Goal: Transaction & Acquisition: Purchase product/service

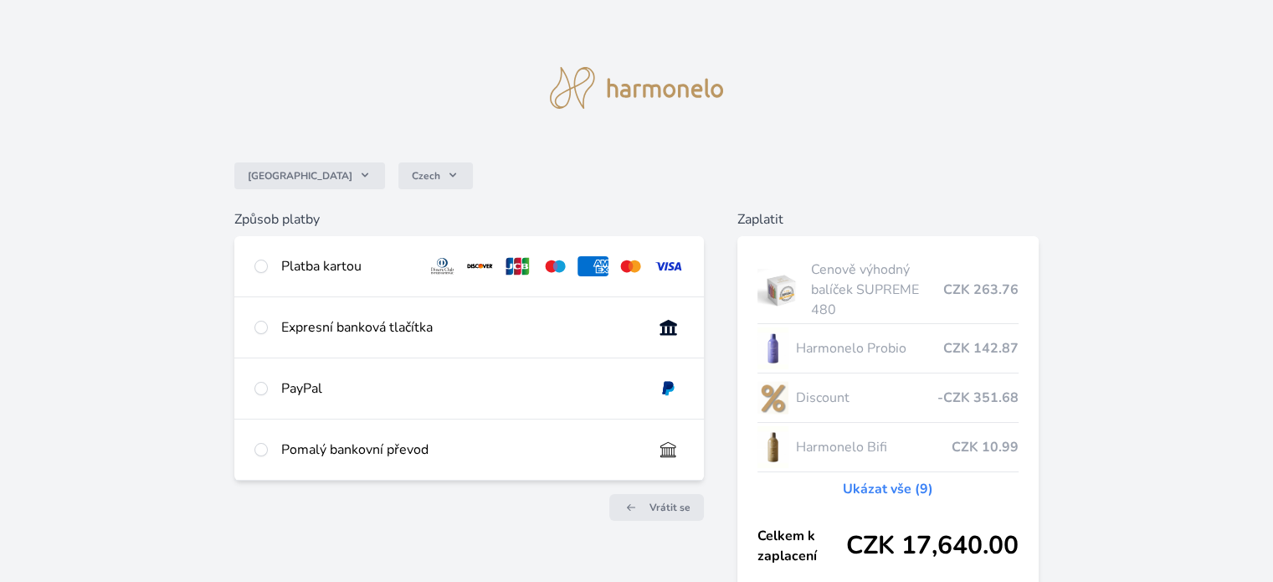
click at [320, 272] on div "Platba kartou" at bounding box center [347, 266] width 132 height 20
radio input "true"
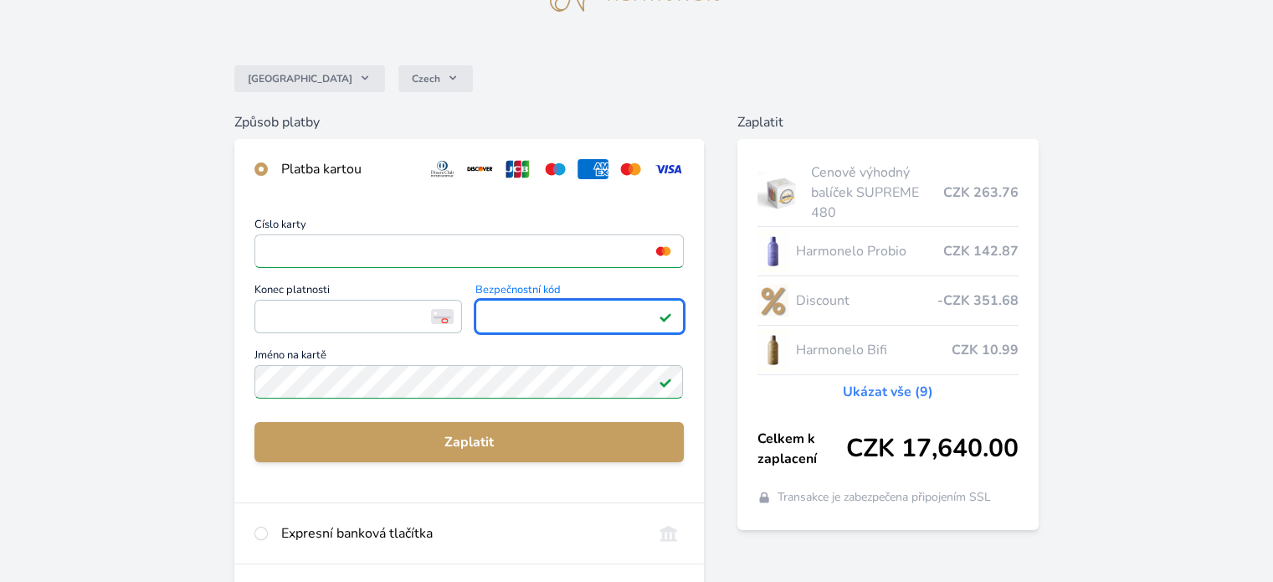
scroll to position [251, 0]
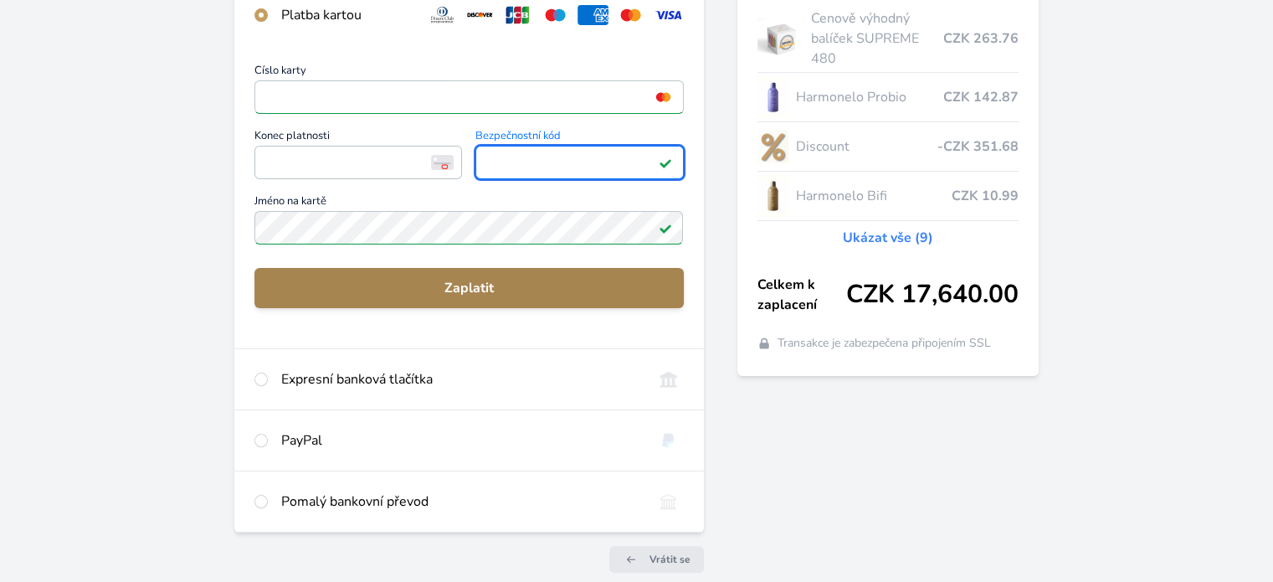
click at [462, 297] on span "Zaplatit" at bounding box center [469, 288] width 402 height 20
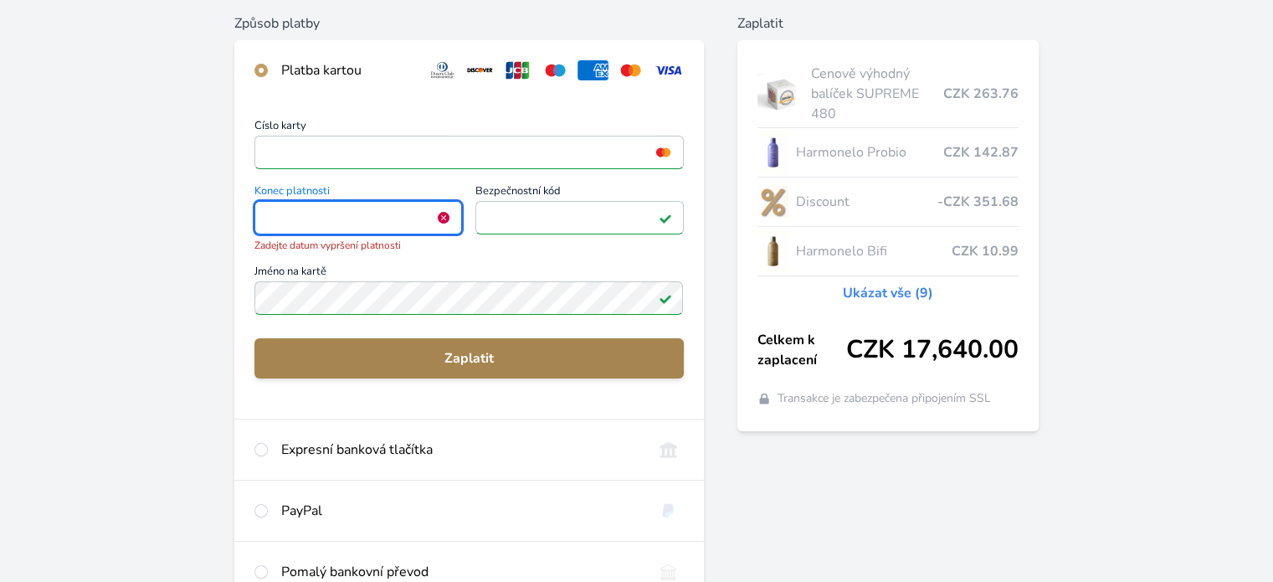
scroll to position [167, 0]
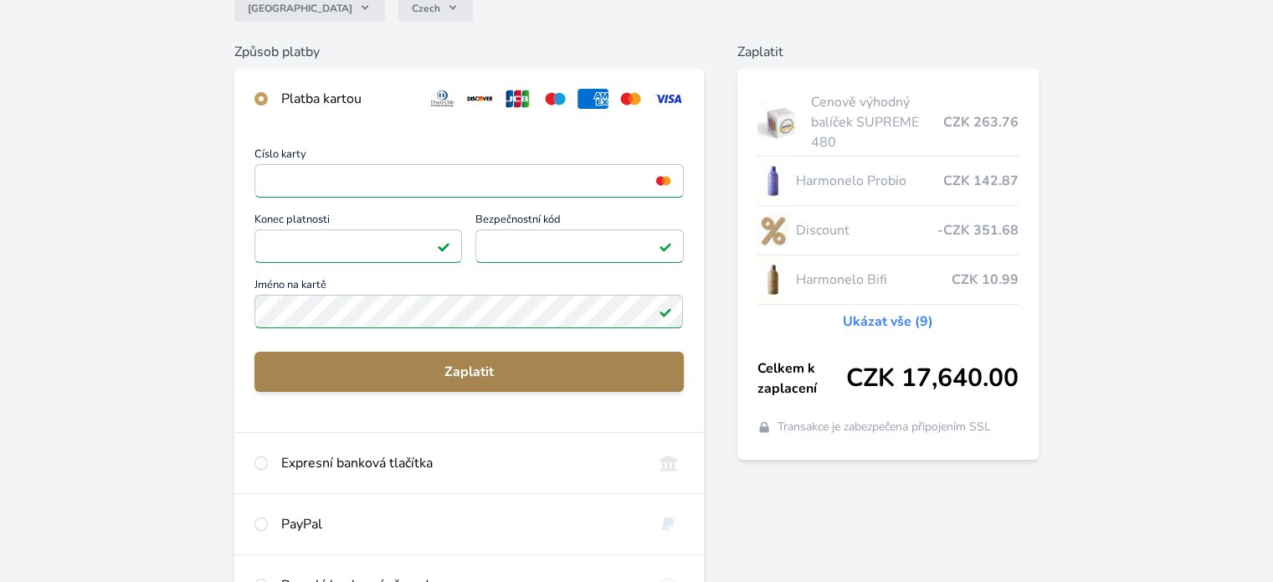
click at [368, 366] on span "Zaplatit" at bounding box center [469, 371] width 402 height 20
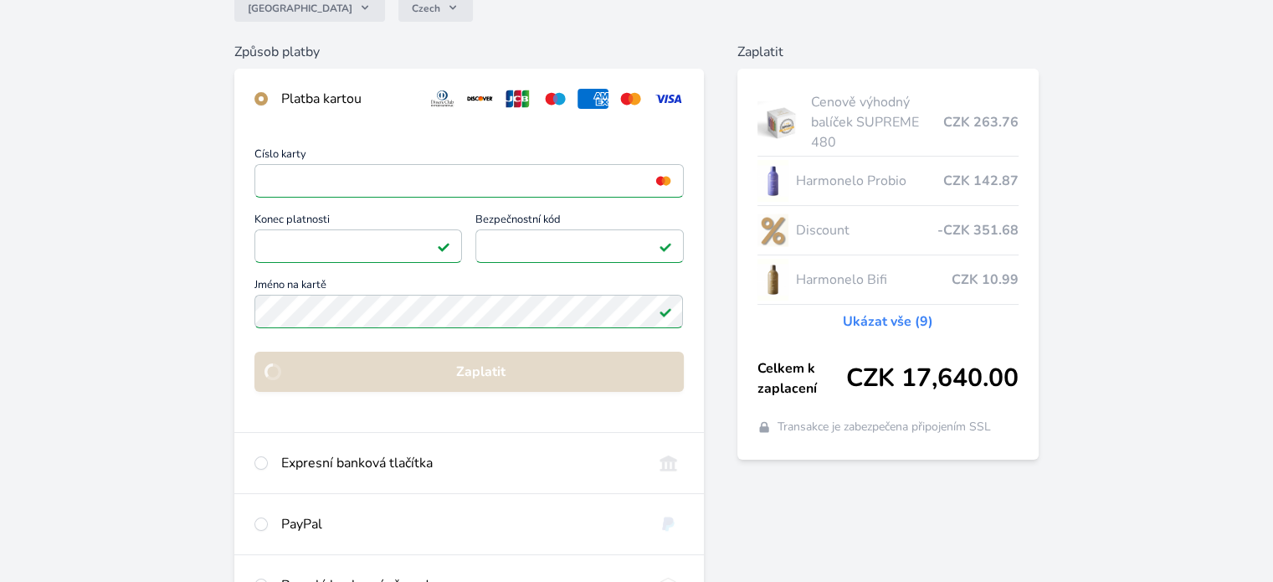
scroll to position [146, 0]
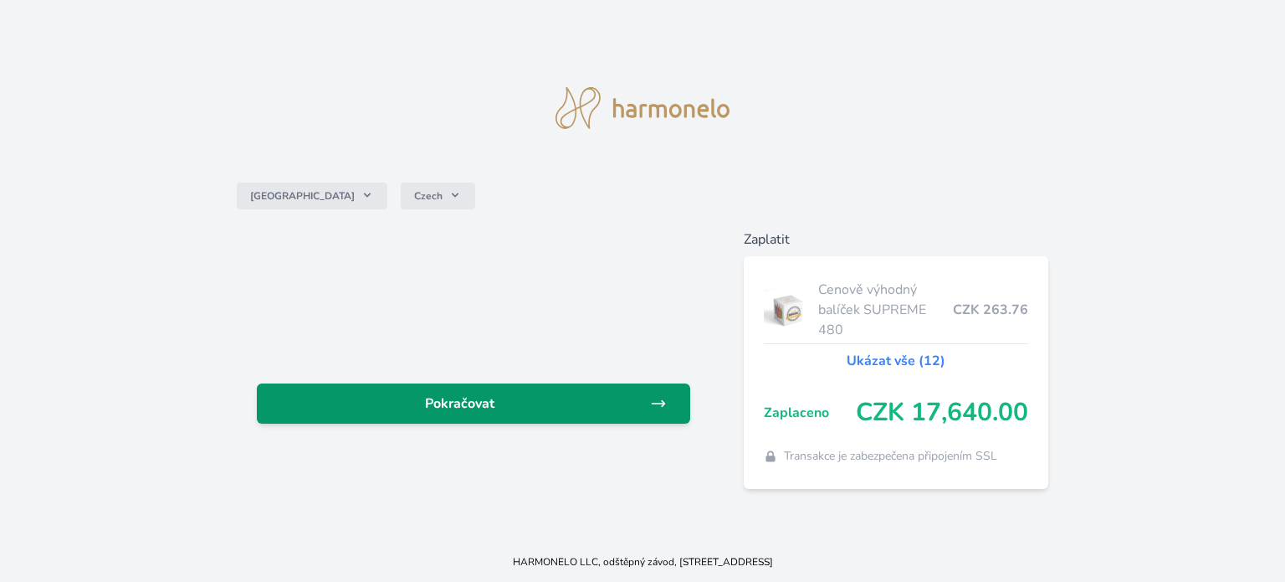
click at [484, 421] on link "Pokračovat" at bounding box center [473, 403] width 433 height 40
